Goal: Task Accomplishment & Management: Complete application form

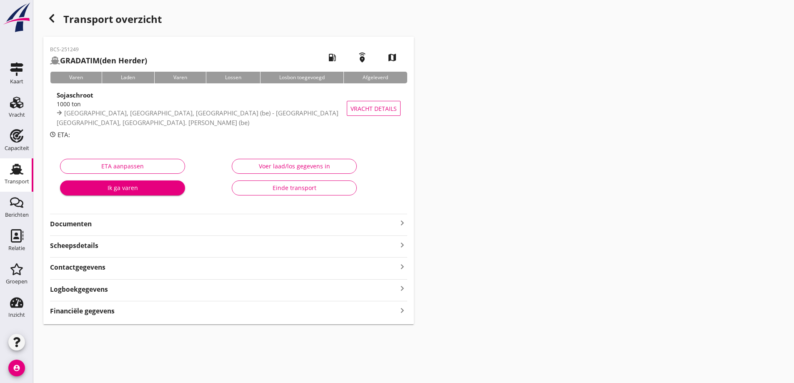
click at [144, 314] on div "Financiële gegevens keyboard_arrow_right" at bounding box center [228, 310] width 357 height 11
type input "5606.25"
type input "143.75"
type input "5462.5"
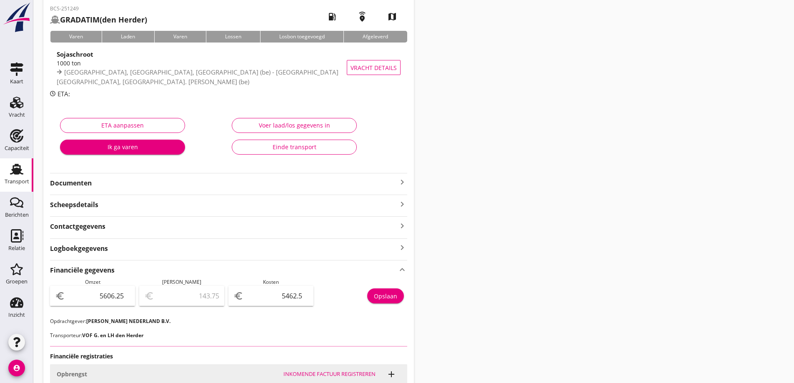
scroll to position [79, 0]
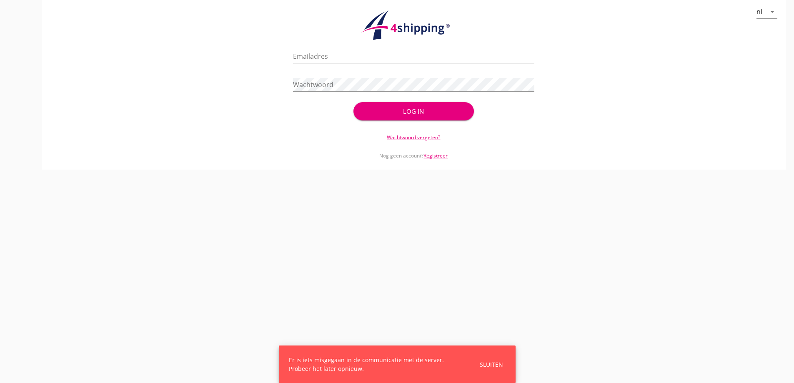
click at [336, 50] on input "Emailadres" at bounding box center [413, 56] width 241 height 13
type input "vanandel@stoffersbevrachtingen.nl"
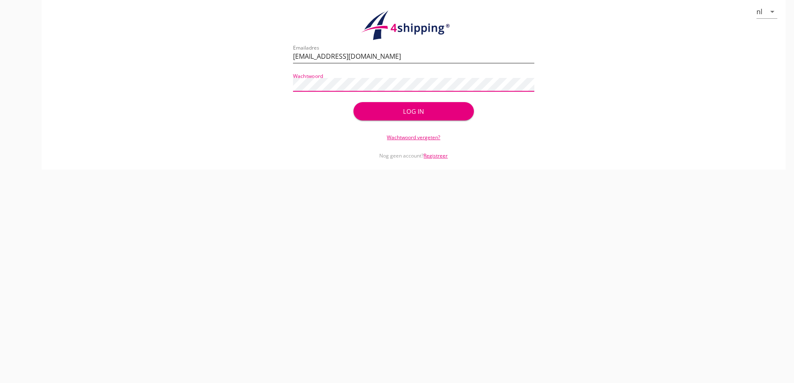
click at [353, 102] on button "Log in" at bounding box center [413, 111] width 120 height 18
click at [443, 110] on div "Log in" at bounding box center [413, 111] width 120 height 18
click at [423, 106] on div "Log in" at bounding box center [413, 111] width 120 height 18
click at [390, 120] on div "Log in" at bounding box center [413, 111] width 120 height 18
click at [389, 117] on div "Log in" at bounding box center [413, 111] width 120 height 18
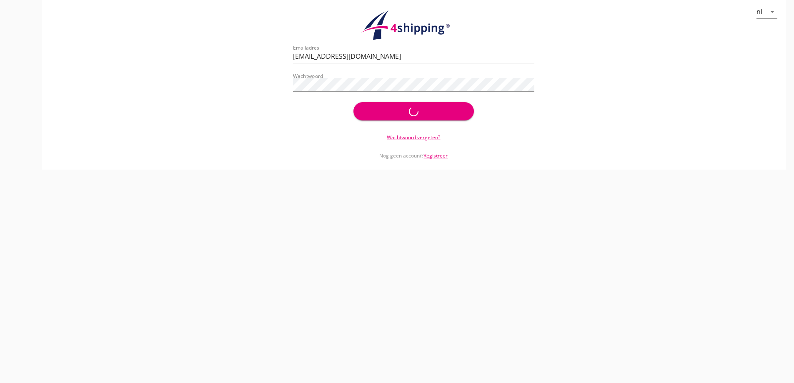
click at [425, 123] on div "nl arrow_drop_down check_circle Uw account is succesvol geactiveerd. U kunt nu …" at bounding box center [414, 85] width 744 height 170
click at [423, 119] on div "Log in" at bounding box center [413, 111] width 120 height 18
click at [420, 109] on div "Log in" at bounding box center [413, 111] width 120 height 18
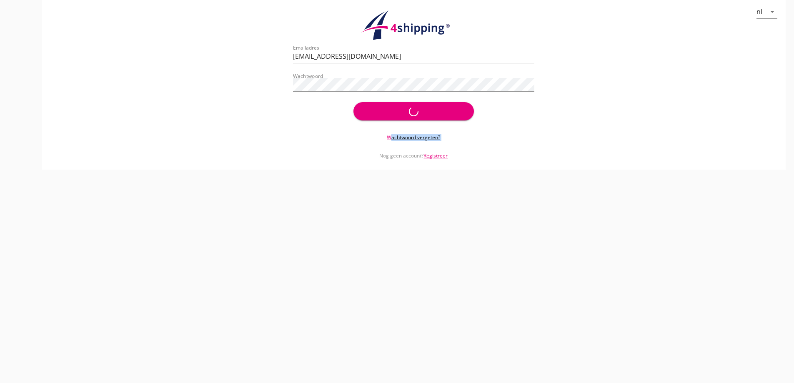
drag, startPoint x: 420, startPoint y: 109, endPoint x: 426, endPoint y: 116, distance: 8.9
click at [421, 110] on div "Log in" at bounding box center [413, 111] width 120 height 18
click at [427, 116] on div "Log in" at bounding box center [413, 111] width 120 height 18
click at [425, 109] on div "Log in" at bounding box center [413, 111] width 120 height 18
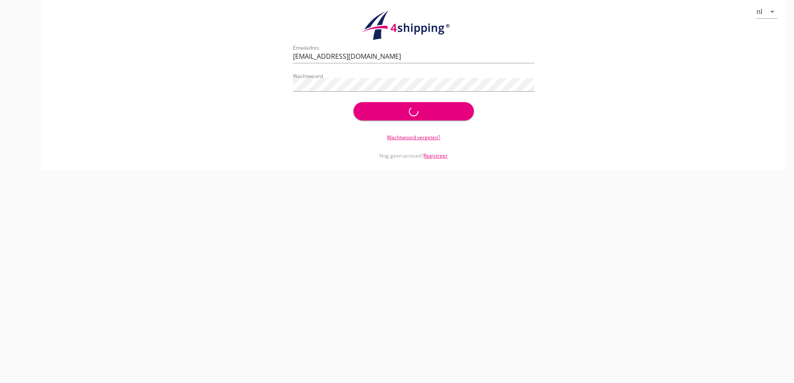
click at [423, 121] on div "check_circle Uw account is succesvol geactiveerd. U kunt nu inloggen met uw inl…" at bounding box center [413, 83] width 241 height 80
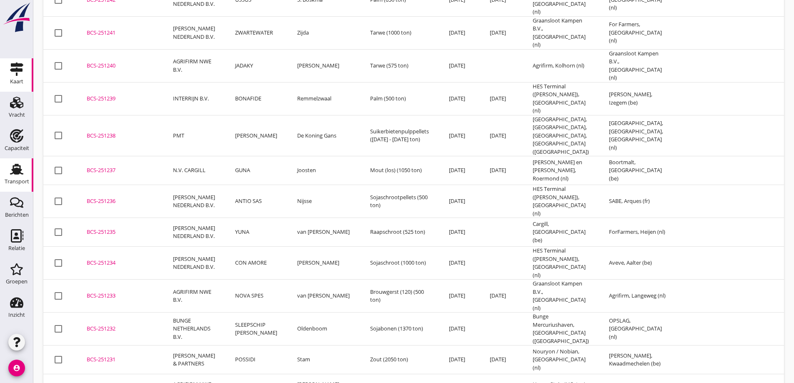
scroll to position [361, 0]
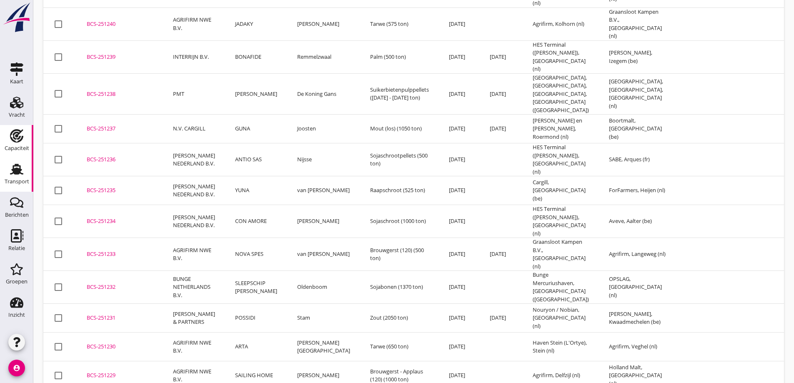
click at [26, 140] on div "Capaciteit" at bounding box center [17, 135] width 20 height 13
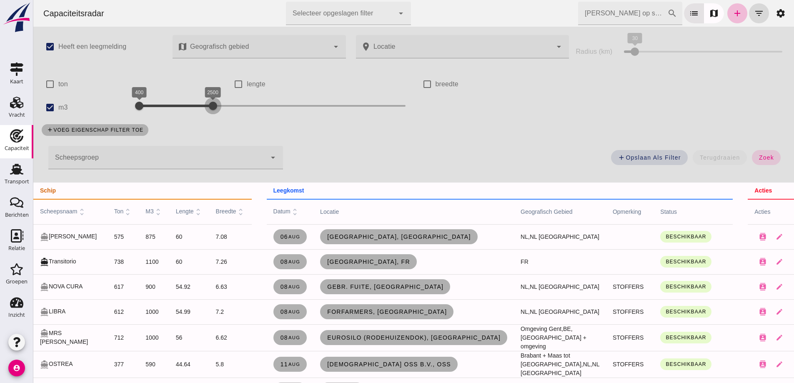
drag, startPoint x: 161, startPoint y: 101, endPoint x: 378, endPoint y: 135, distance: 219.8
click div "check_box Heeft een leegmelding map Geografisch gebied Geografisch gebied cance…"
click span "zoek"
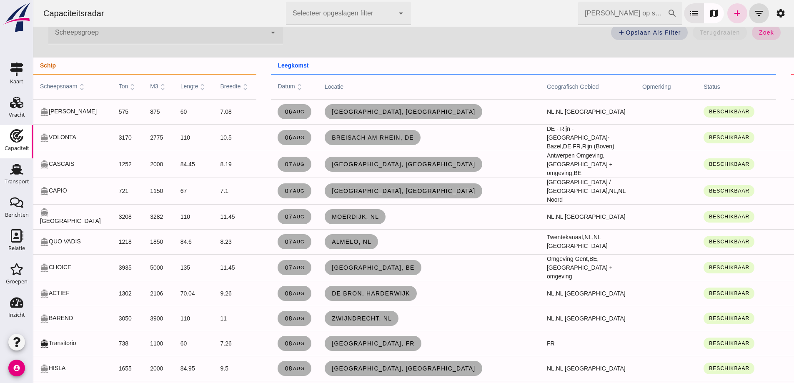
scroll to position [167, 0]
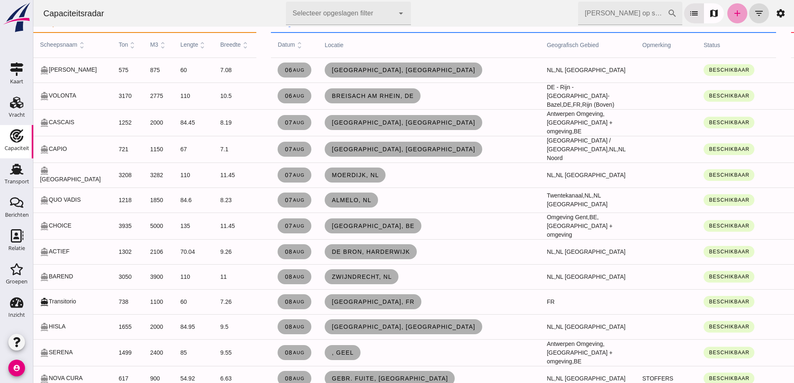
click link "add"
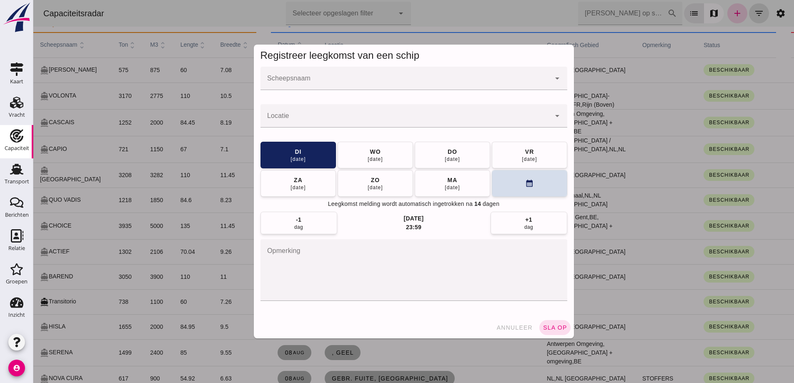
scroll to position [0, 0]
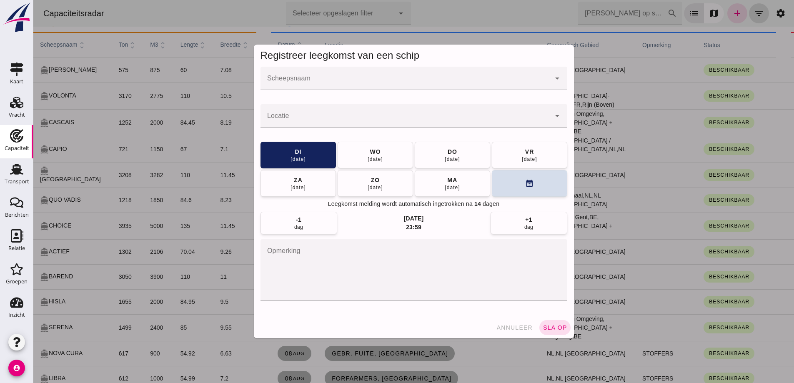
click div
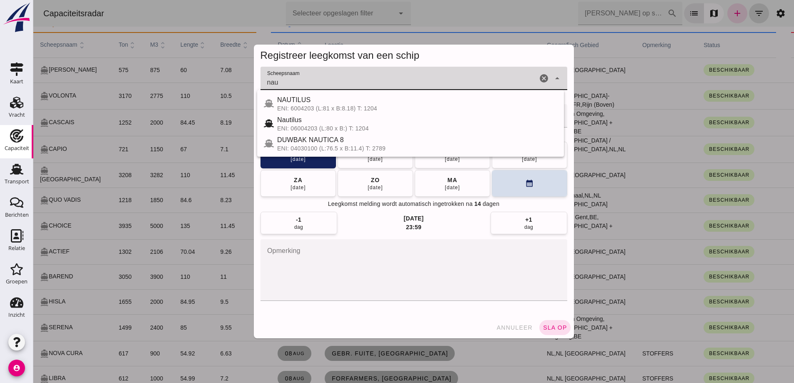
drag, startPoint x: 378, startPoint y: 106, endPoint x: 369, endPoint y: 134, distance: 28.9
click at [378, 106] on div "ENI: 6004203 (L:81 x B:8.18) T: 1204" at bounding box center [417, 108] width 280 height 7
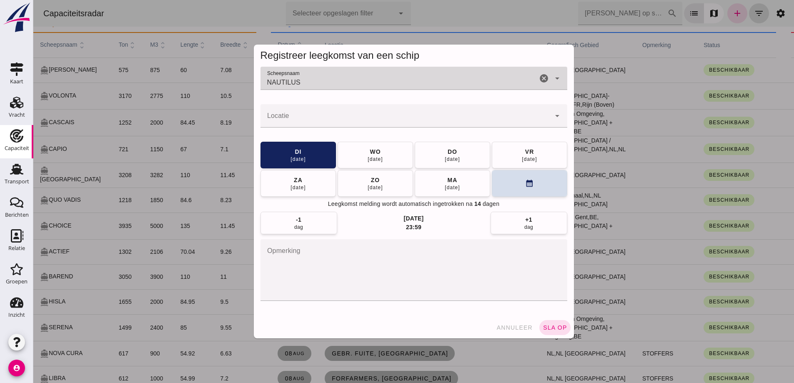
type input "NAUTILUS"
click div
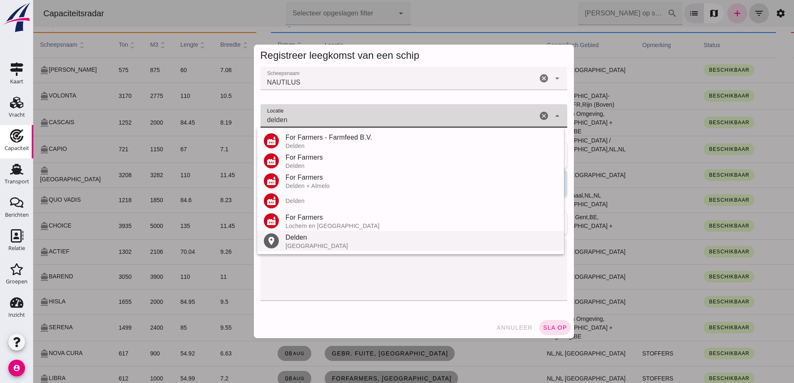
click at [308, 242] on div "Delden" at bounding box center [421, 238] width 272 height 10
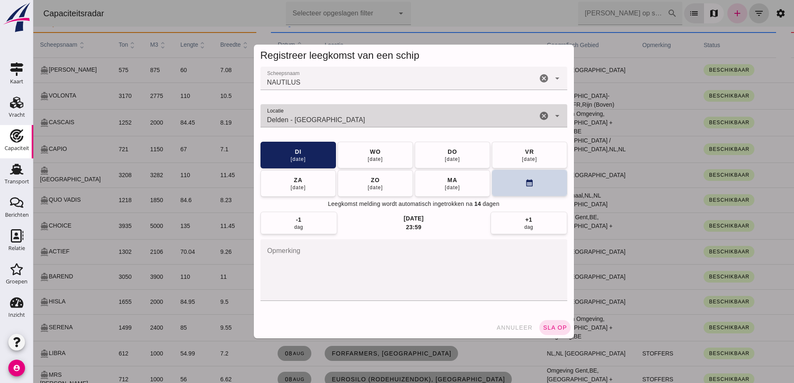
type input "Delden - [GEOGRAPHIC_DATA]"
click icon "calendar_month"
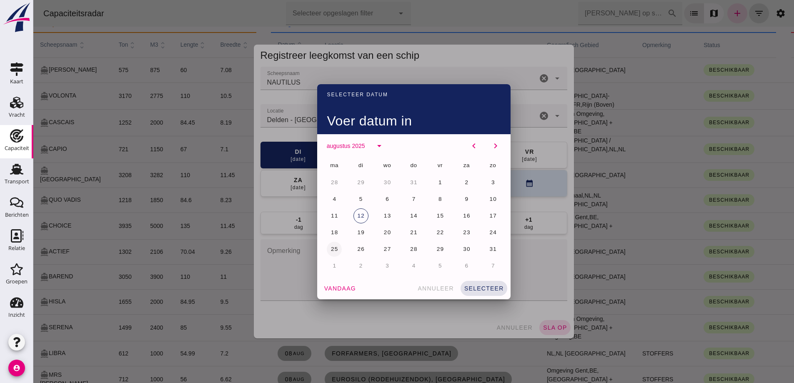
drag, startPoint x: 330, startPoint y: 246, endPoint x: 337, endPoint y: 247, distance: 6.8
click span "25"
click button "selecteer"
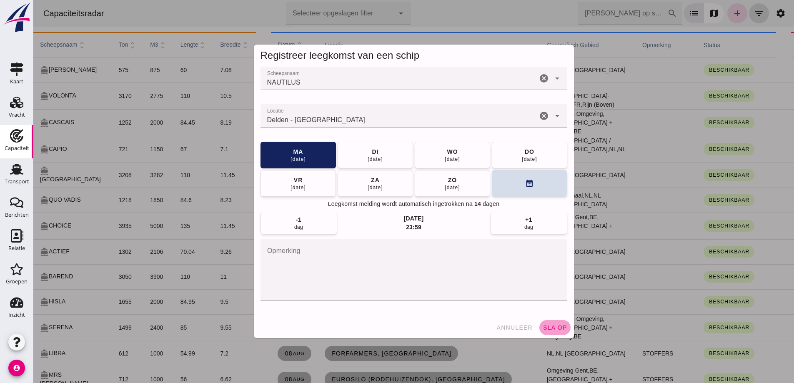
click span "sla op"
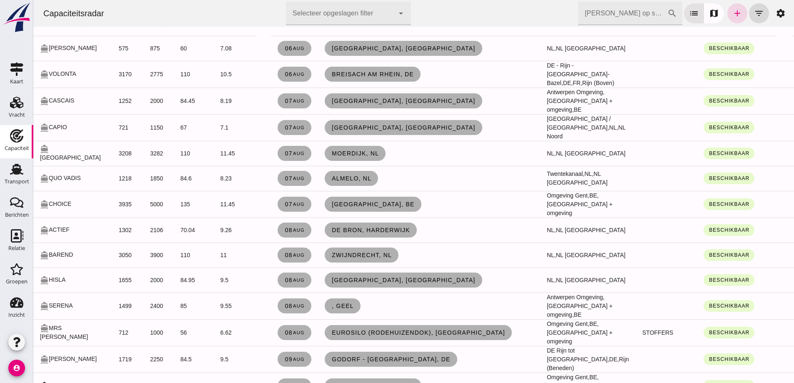
scroll to position [42, 0]
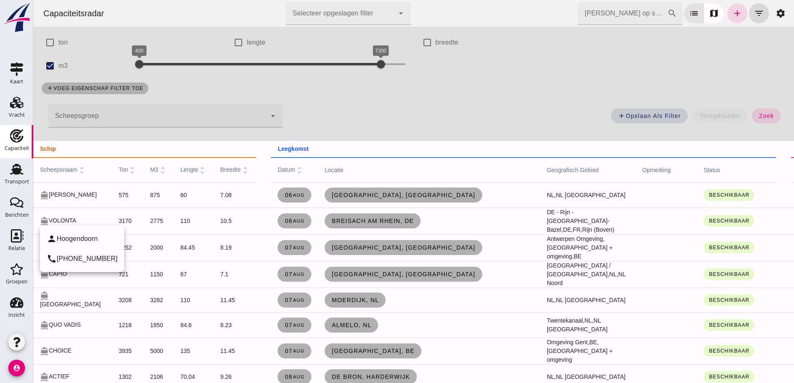
click div "directions_boat VOLONTA"
click at [735, 14] on icon "add" at bounding box center [737, 13] width 10 height 10
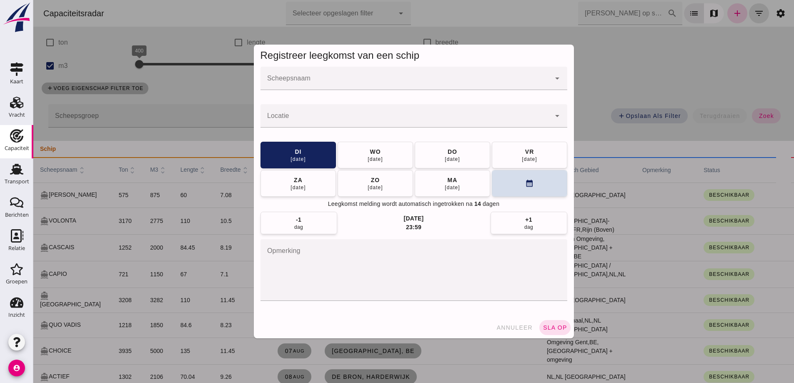
scroll to position [0, 0]
click div "Registreer leegkomst van een schip Scheepsnaam Scheepsnaam cancel arrow_drop_do…"
click div
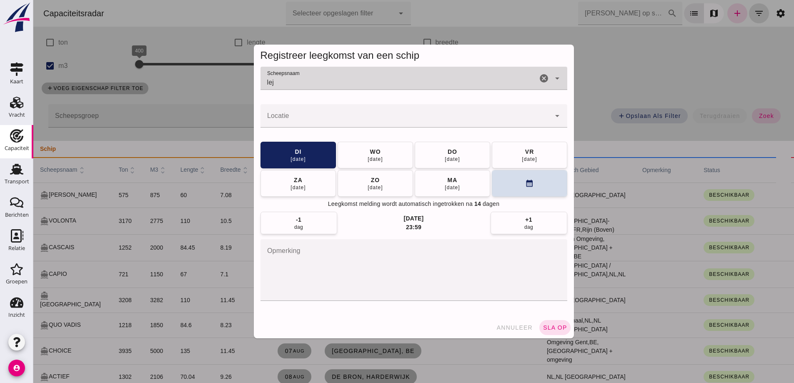
type input "lejo"
drag, startPoint x: 543, startPoint y: 80, endPoint x: 831, endPoint y: 52, distance: 288.9
click icon "cancel"
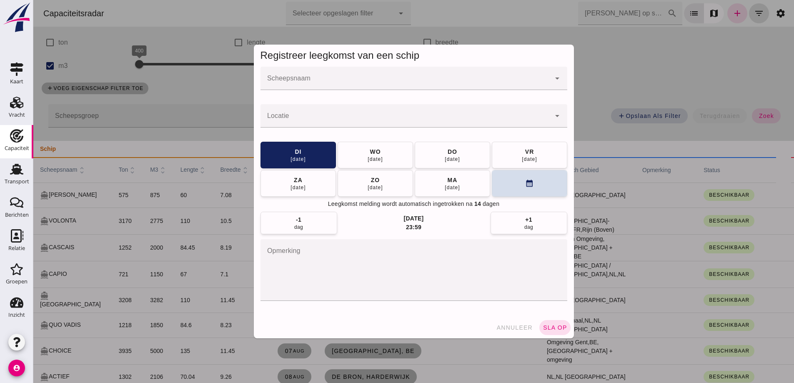
click at [615, 124] on div at bounding box center [413, 191] width 760 height 383
click at [519, 330] on div at bounding box center [413, 191] width 760 height 383
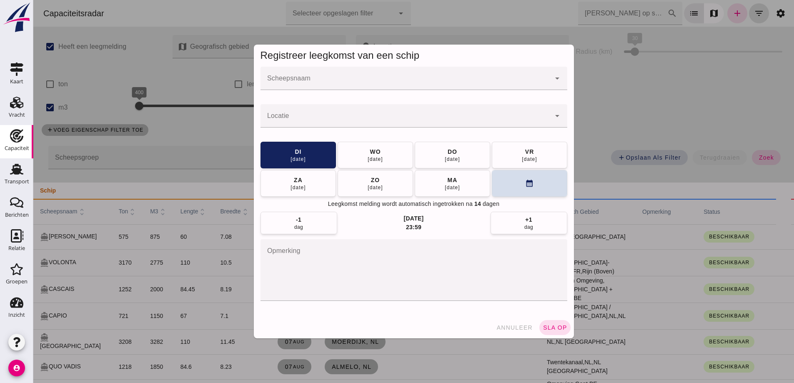
click at [503, 321] on div at bounding box center [413, 191] width 760 height 383
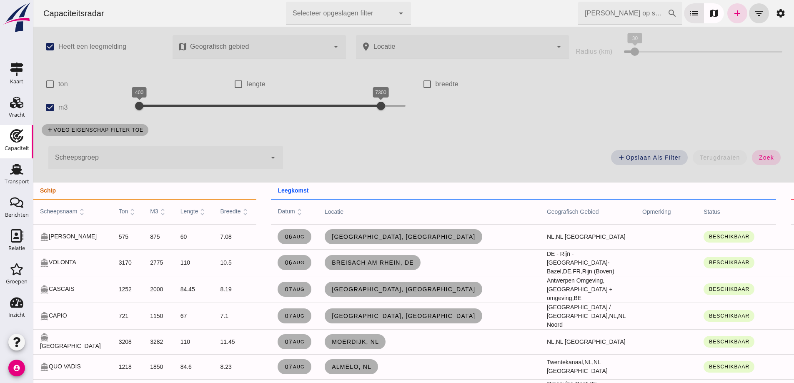
scroll to position [125, 0]
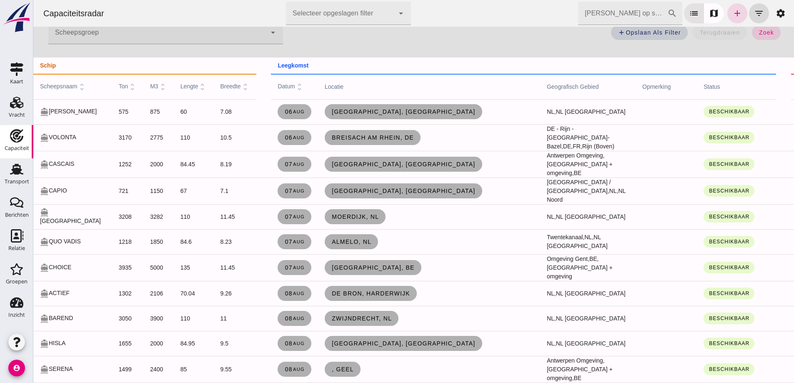
click at [112, 203] on td "721" at bounding box center [128, 191] width 32 height 27
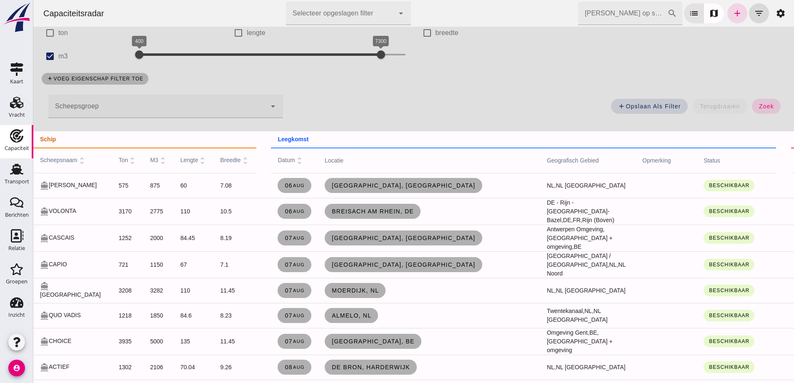
scroll to position [42, 0]
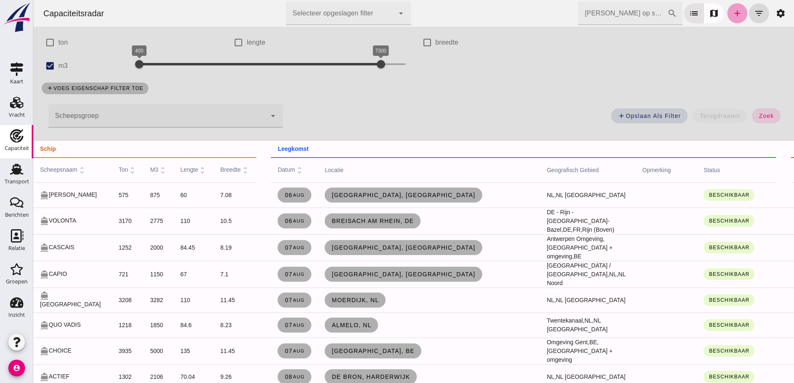
click at [732, 11] on icon "add" at bounding box center [737, 13] width 10 height 10
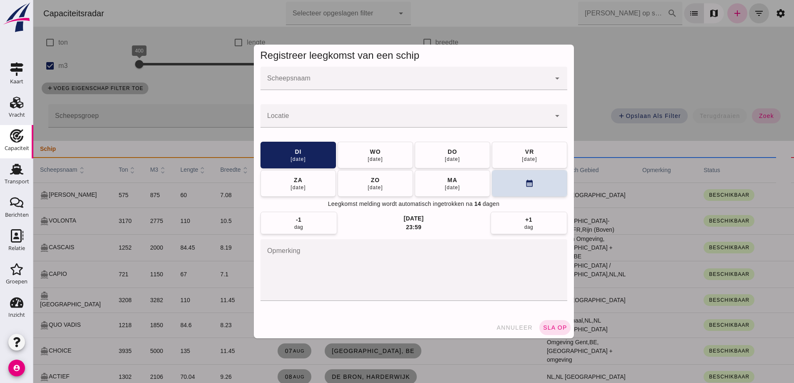
scroll to position [0, 0]
click div
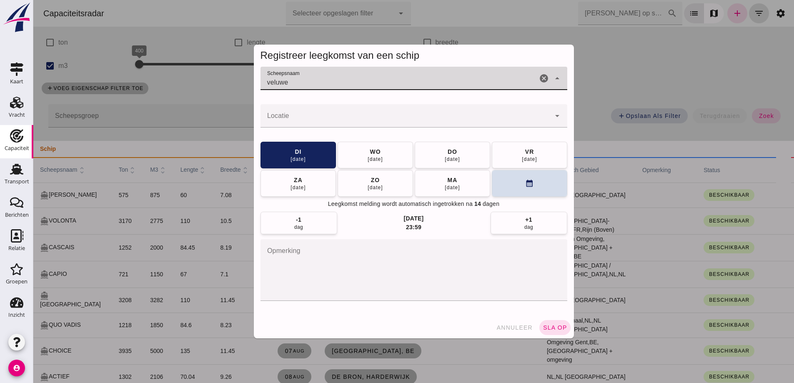
type input "veluwe"
click at [608, 83] on div at bounding box center [413, 191] width 760 height 383
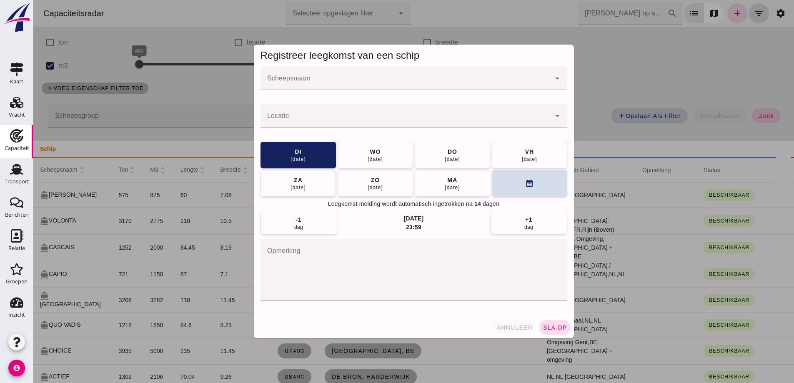
click span "annuleer"
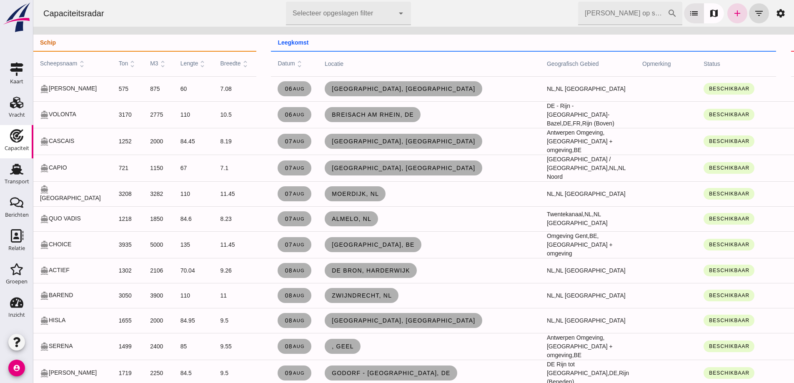
scroll to position [167, 0]
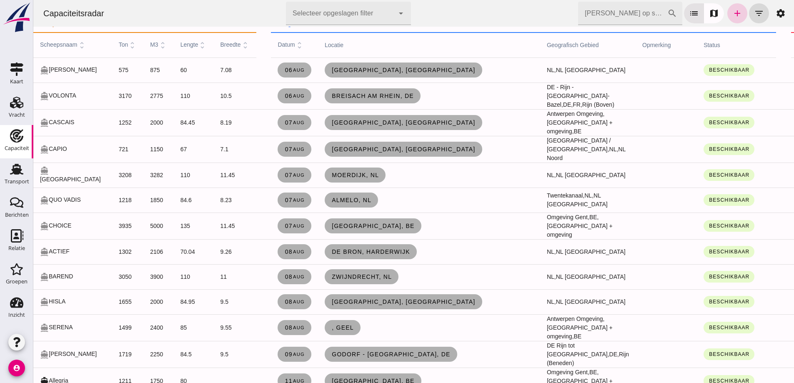
click link "add"
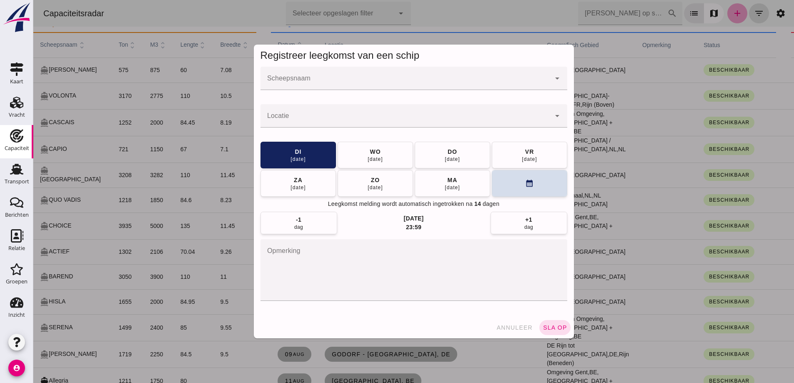
scroll to position [0, 0]
click input "Scheepsnaam"
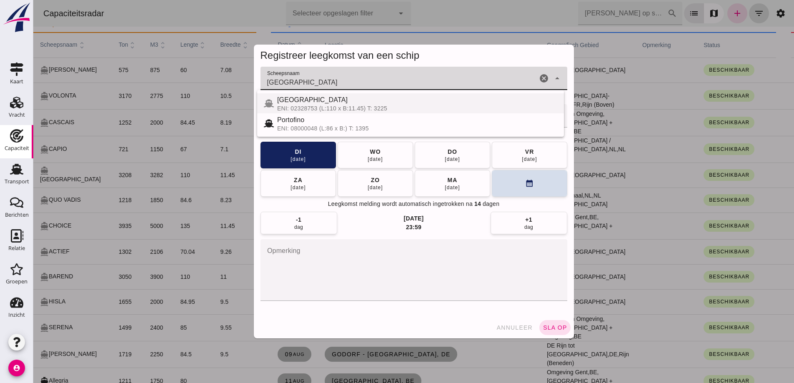
click at [428, 110] on div "ENI: 02328753 (L:110 x B:11.45) T: 3225" at bounding box center [417, 108] width 280 height 7
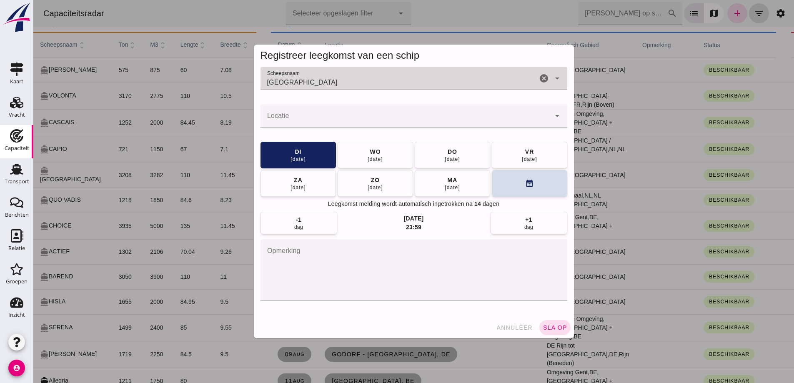
type input "[GEOGRAPHIC_DATA]"
click input "Locatie"
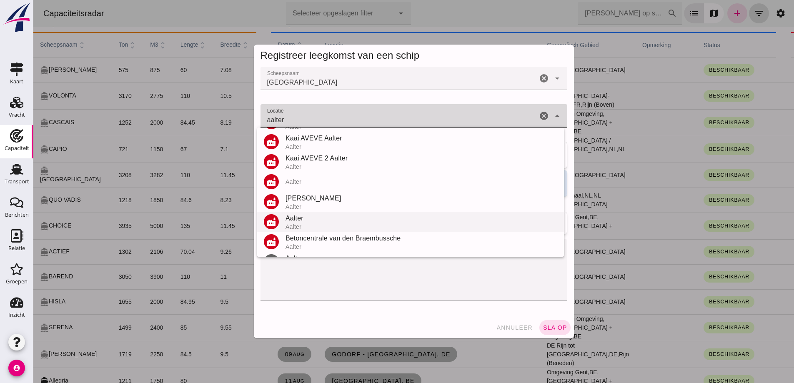
scroll to position [38, 0]
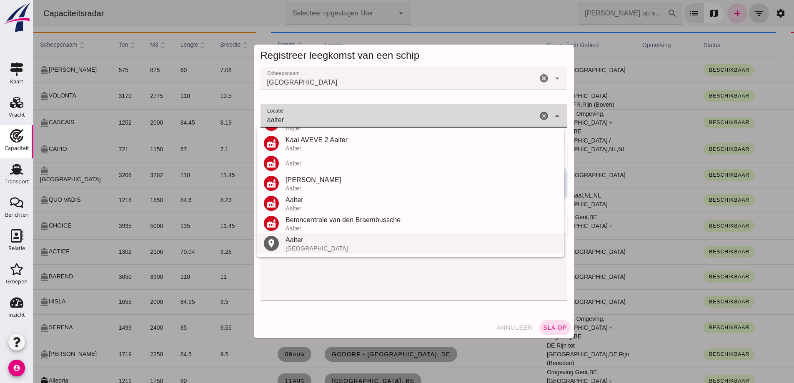
click at [312, 245] on div "Aalter" at bounding box center [421, 240] width 272 height 10
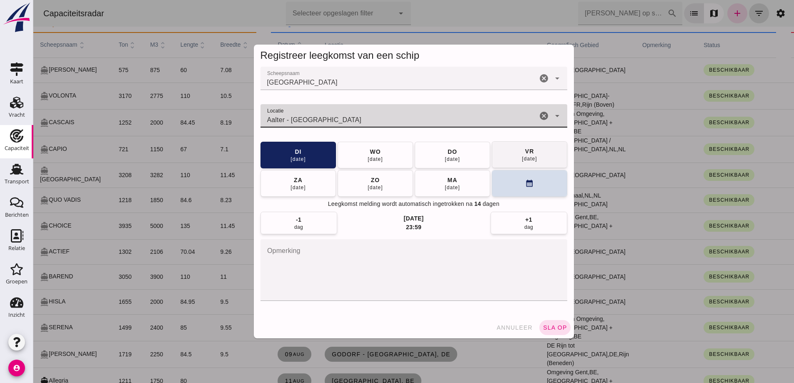
type input "Aalter - [GEOGRAPHIC_DATA]"
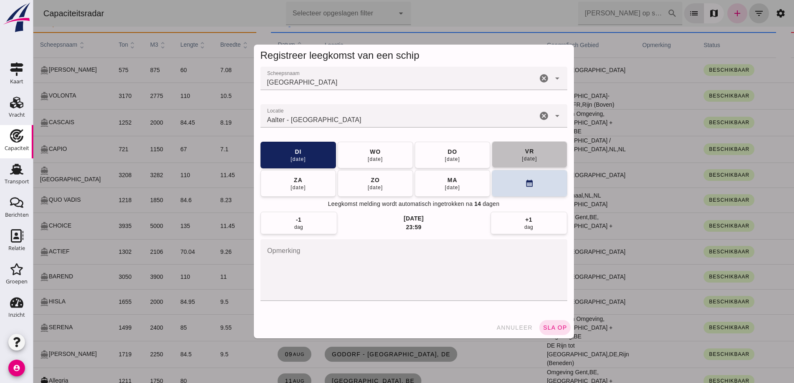
click button "[DATE]"
click span "sla op"
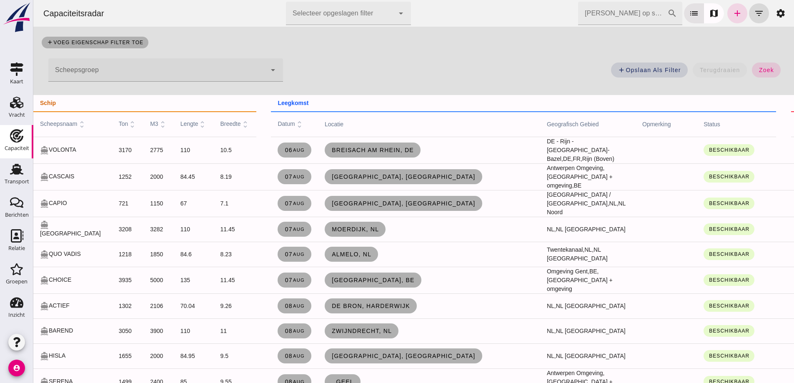
scroll to position [0, 0]
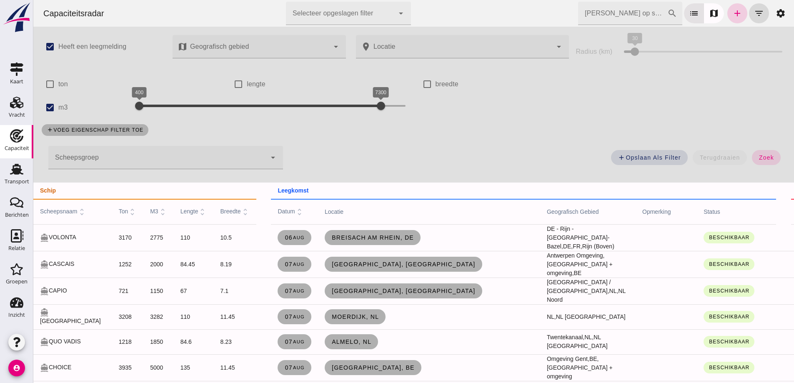
click link "add"
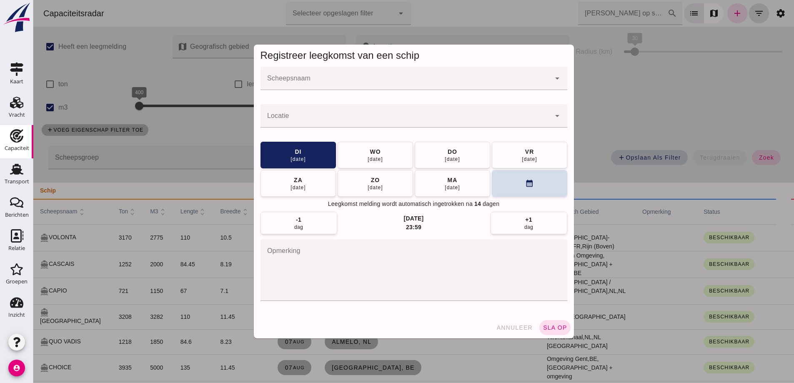
drag, startPoint x: 283, startPoint y: 83, endPoint x: 303, endPoint y: 87, distance: 19.5
click input "Scheepsnaam"
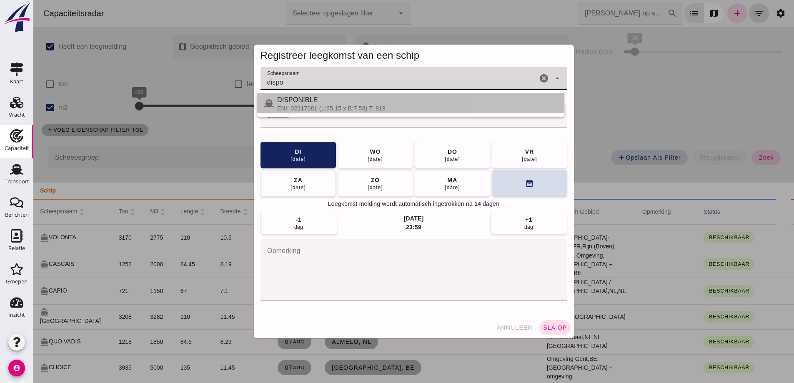
click at [364, 105] on div "ENI: 02317081 (L:65.15 x B:7.58) T: 819" at bounding box center [417, 108] width 280 height 7
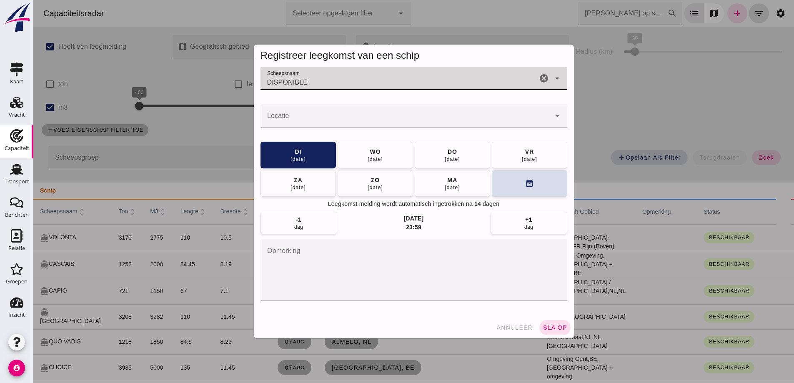
type input "DISPONIBLE"
click input "Locatie"
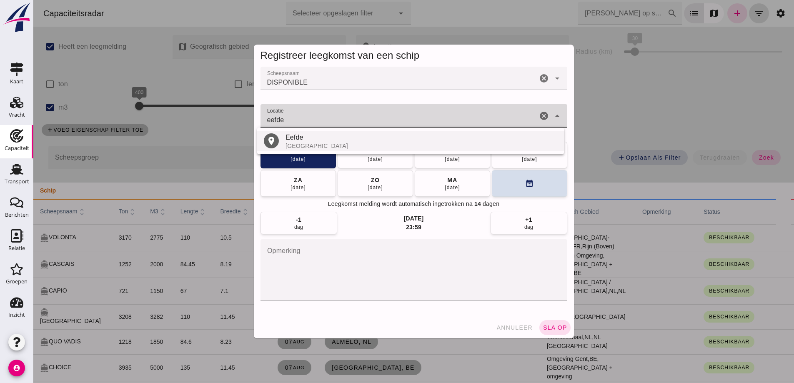
click at [321, 138] on div "Eefde" at bounding box center [421, 138] width 272 height 10
type input "Eefde - Gelderland"
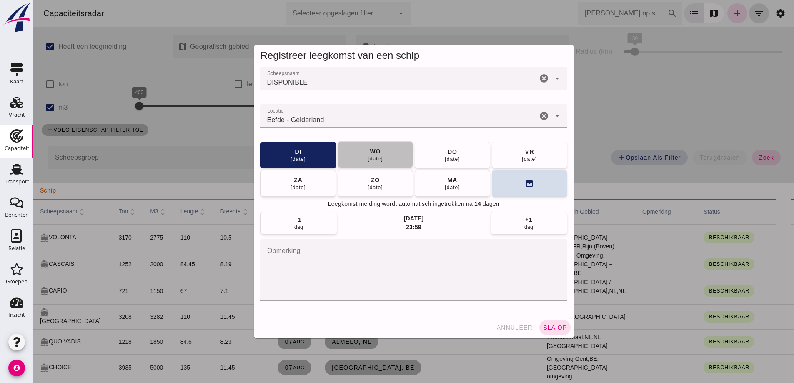
click button "[DATE]"
click button "sla op"
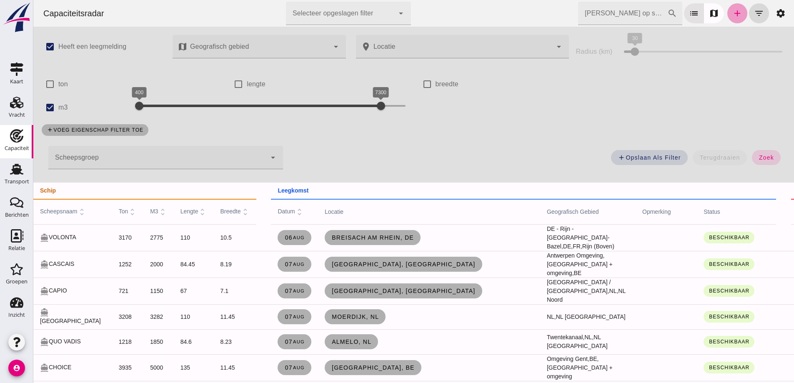
click at [733, 16] on icon "add" at bounding box center [737, 13] width 10 height 10
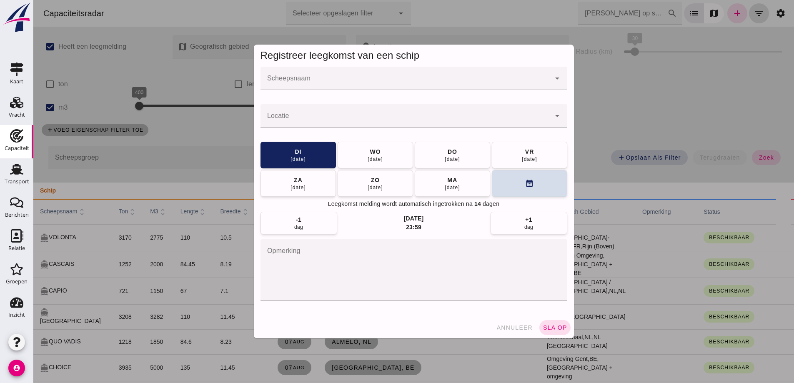
click input "Scheepsnaam"
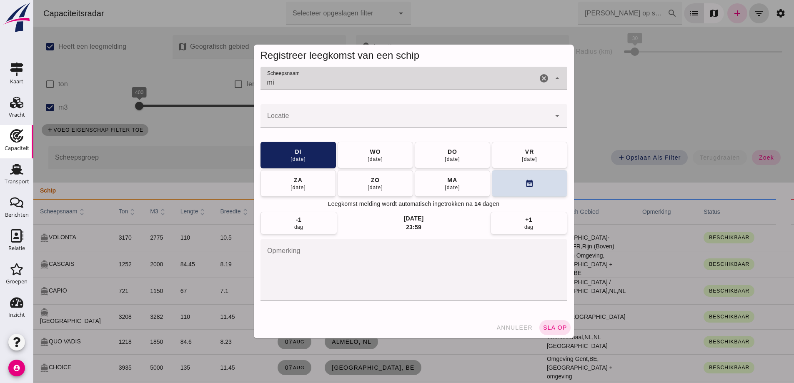
type input "m"
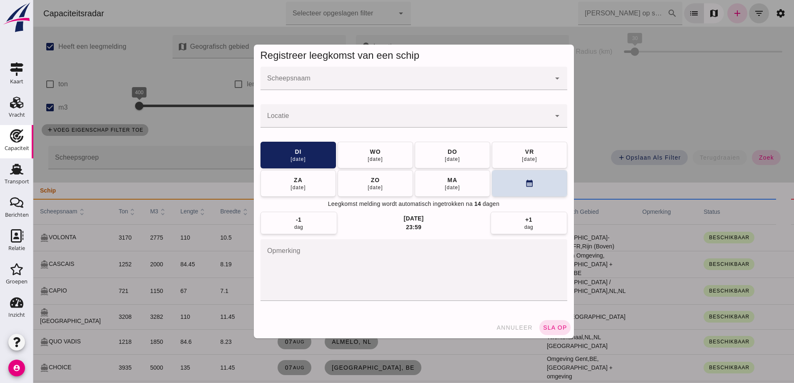
click at [706, 101] on div at bounding box center [413, 191] width 760 height 383
click button "annuleer"
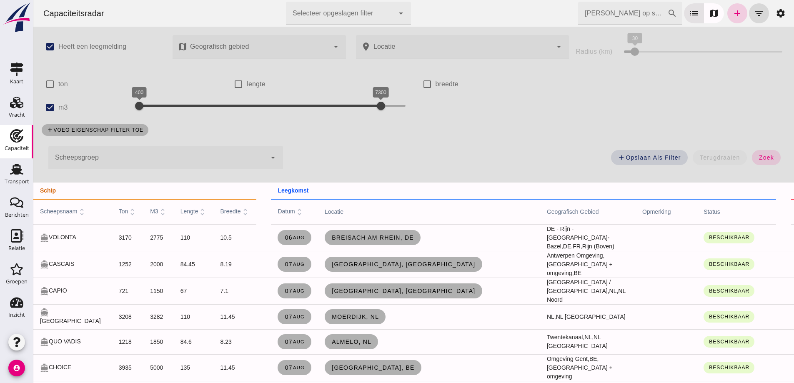
click at [734, 14] on icon "add" at bounding box center [737, 13] width 10 height 10
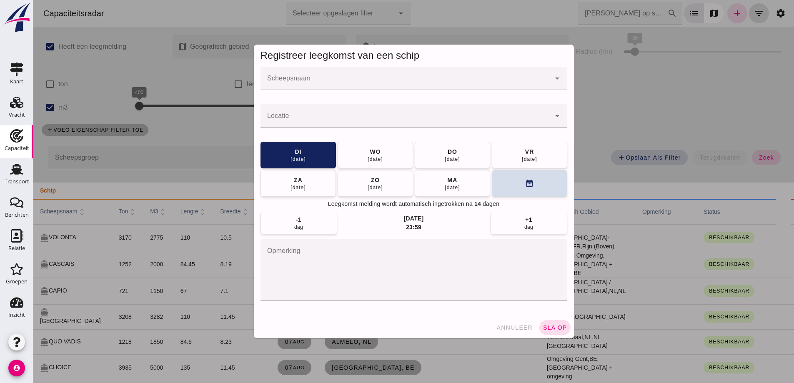
click div
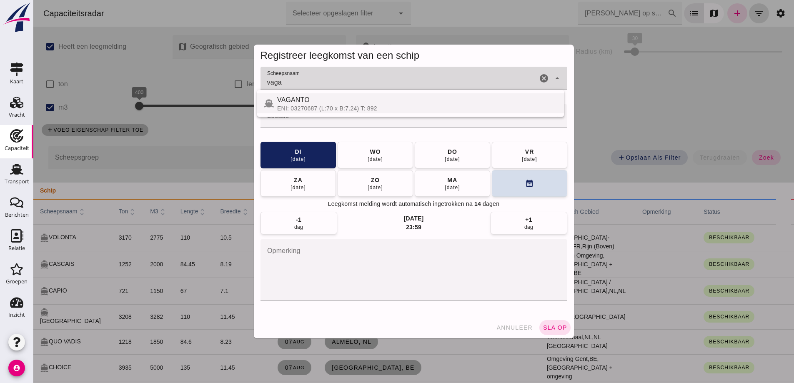
click at [408, 106] on div "ENI: 03270687 (L:70 x B:7.24) T: 892" at bounding box center [417, 108] width 280 height 7
type input "VAGANTO"
click input "Locatie"
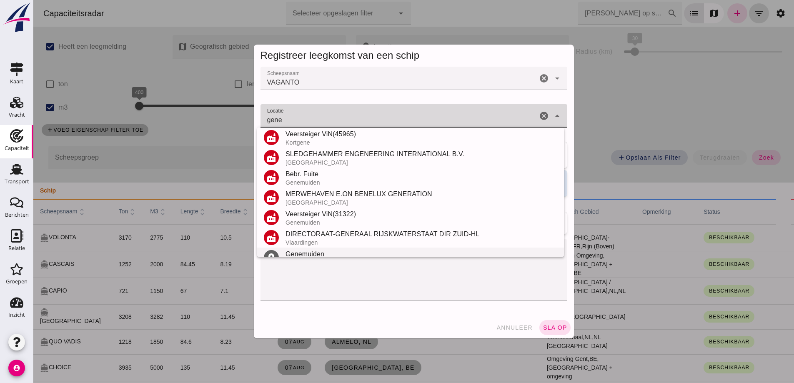
scroll to position [125, 0]
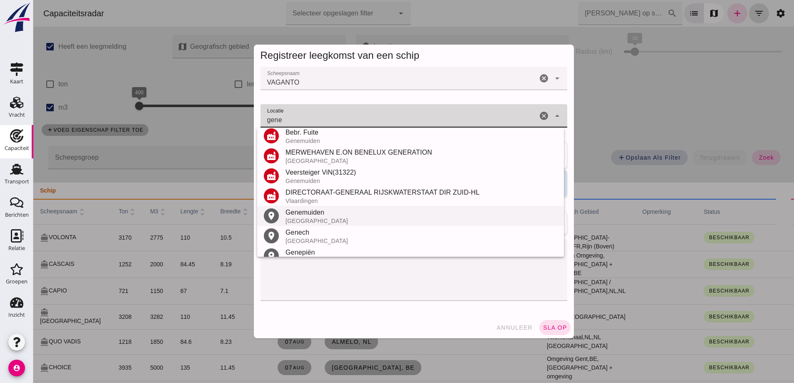
click at [319, 219] on div "[GEOGRAPHIC_DATA]" at bounding box center [421, 221] width 272 height 7
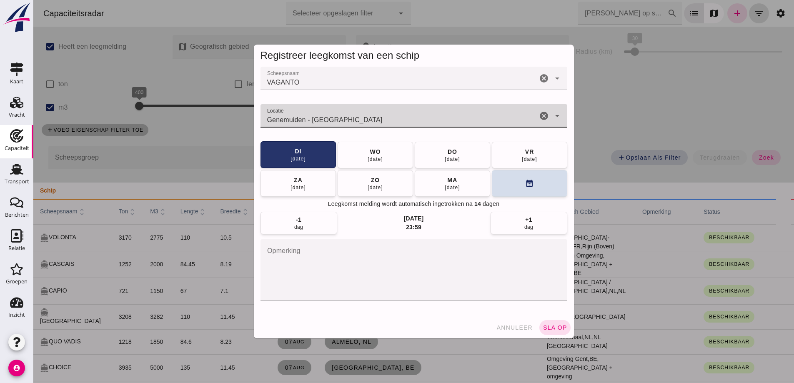
type input "Genemuiden - [GEOGRAPHIC_DATA]"
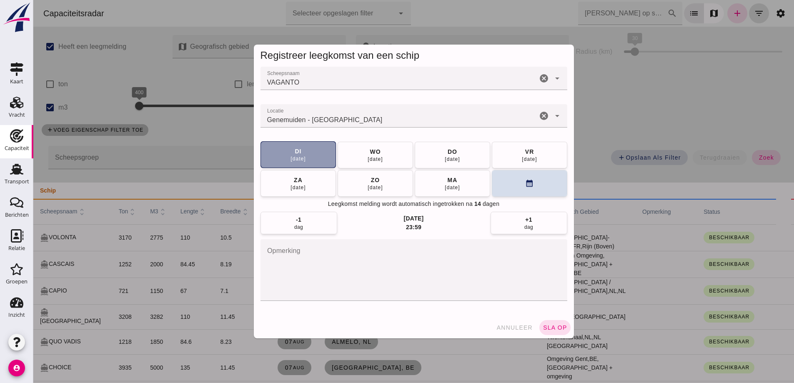
click button "[DATE]"
click span "sla op"
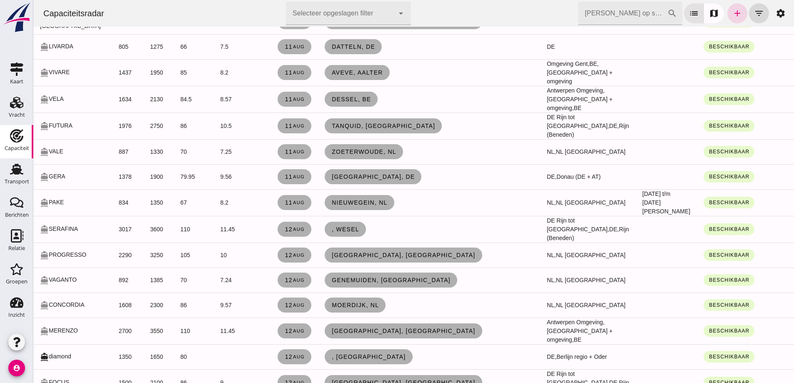
scroll to position [542, 0]
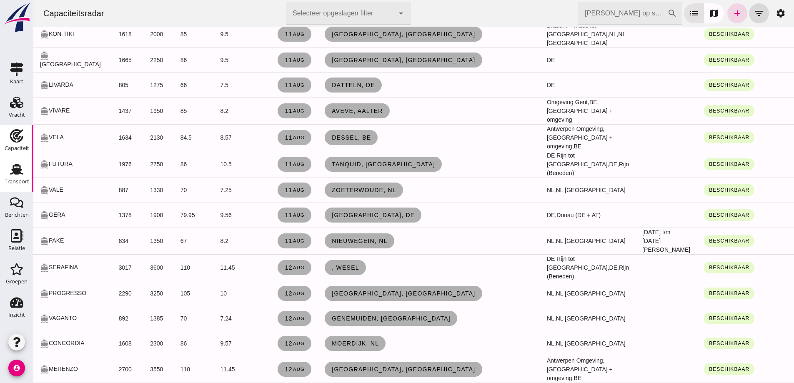
click at [20, 177] on div "Transport" at bounding box center [17, 182] width 25 height 12
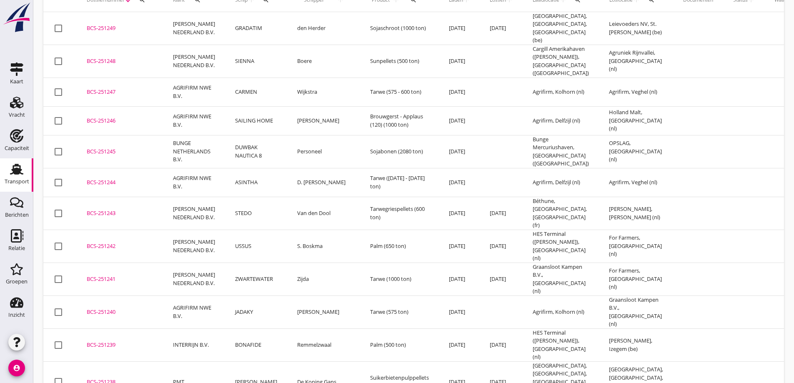
scroll to position [83, 0]
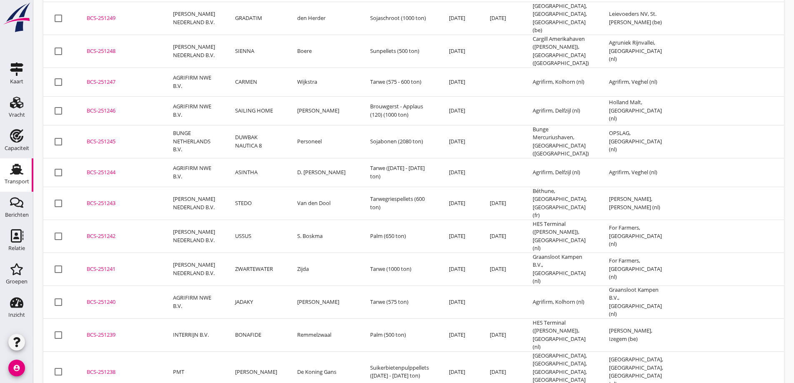
click at [99, 298] on div "BCS-251240" at bounding box center [120, 302] width 66 height 8
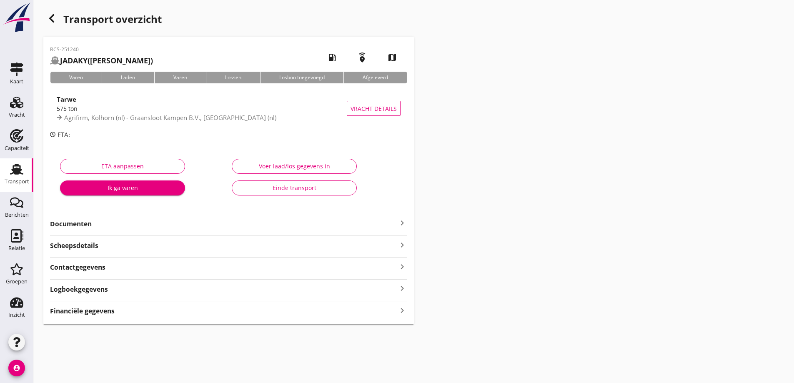
click at [111, 231] on div "BCS-251240 JADAKY ([PERSON_NAME]) local_gas_station emergency_share map Varen L…" at bounding box center [228, 181] width 370 height 288
click at [76, 231] on div "BCS-251240 JADAKY ([PERSON_NAME]) local_gas_station emergency_share map Varen L…" at bounding box center [228, 181] width 370 height 288
click at [80, 220] on strong "Documenten" at bounding box center [223, 224] width 347 height 10
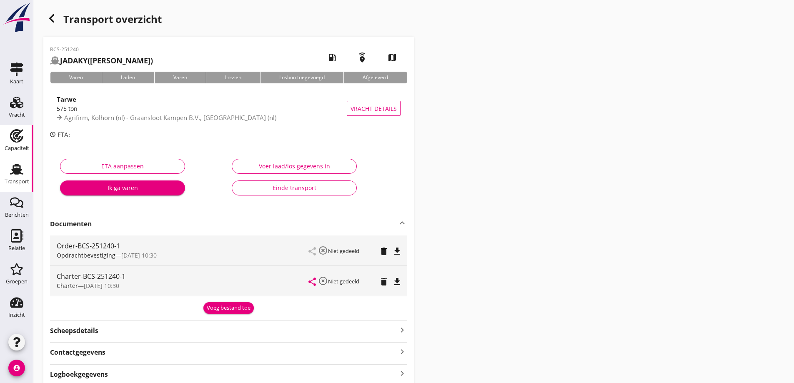
drag, startPoint x: 47, startPoint y: 120, endPoint x: 14, endPoint y: 143, distance: 39.5
click at [14, 143] on div "Capaciteit" at bounding box center [17, 149] width 25 height 12
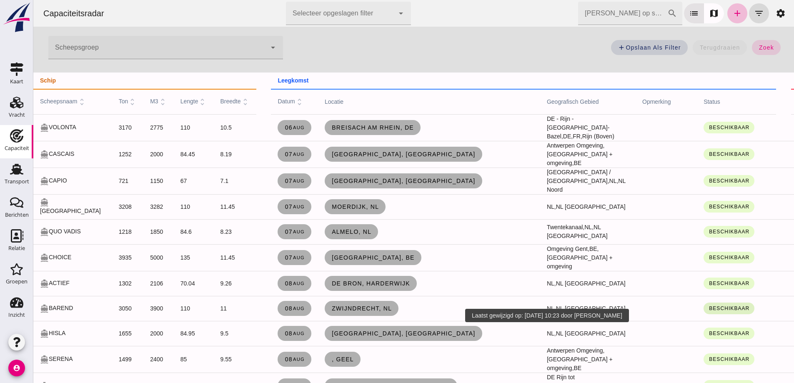
scroll to position [125, 0]
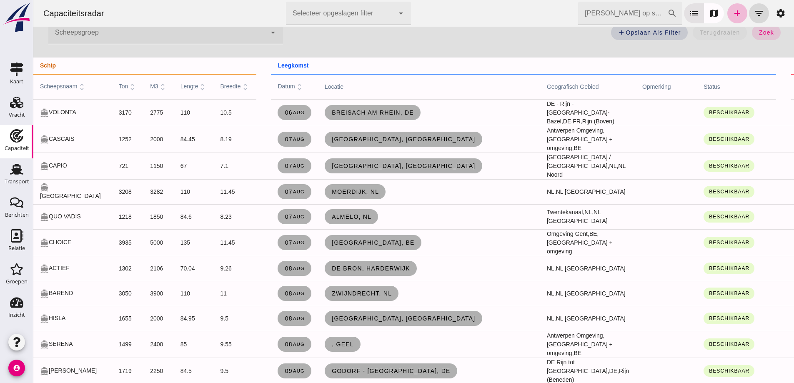
click at [635, 279] on td at bounding box center [665, 268] width 61 height 25
